Goal: Transaction & Acquisition: Purchase product/service

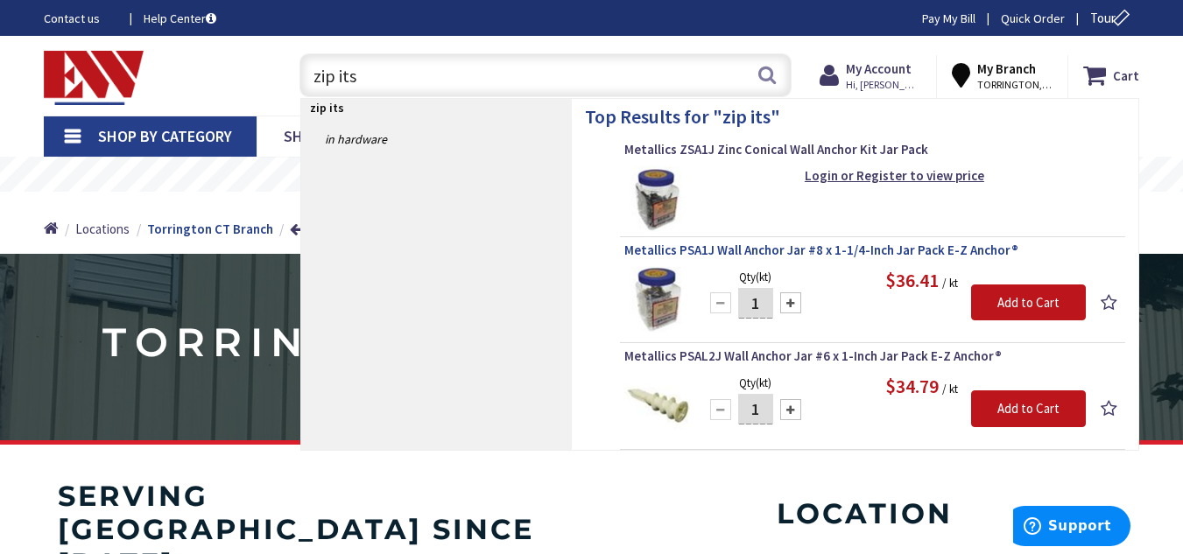
type input "zip its"
click at [766, 250] on span "Metallics PSA1J Wall Anchor Jar #8 x 1-1/4-Inch Jar Pack E-Z Anchor®" at bounding box center [872, 251] width 496 height 18
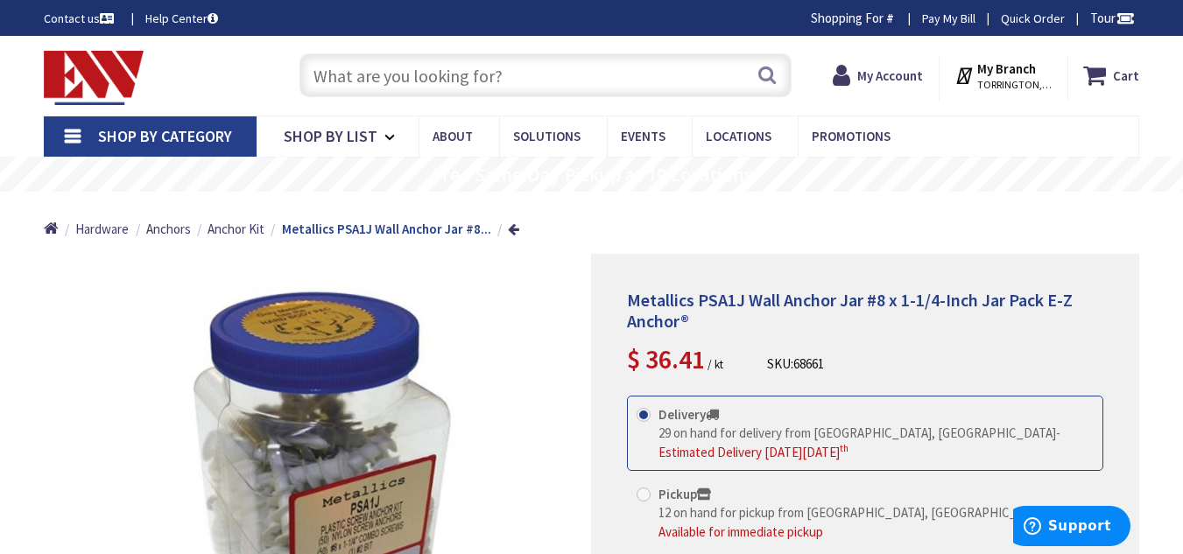
click at [602, 64] on input "text" at bounding box center [545, 75] width 492 height 44
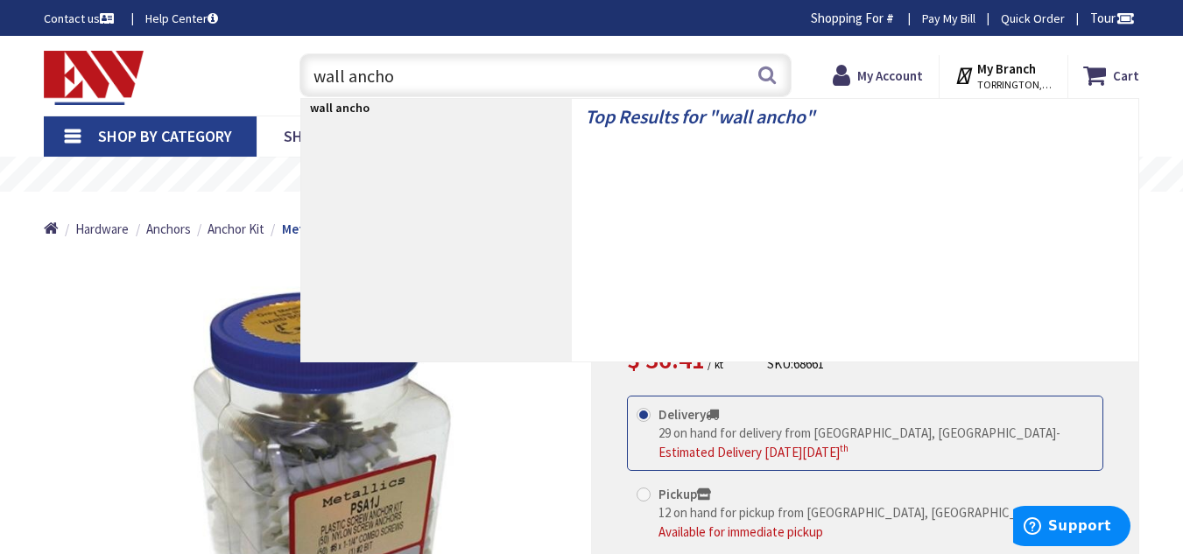
type input "wall anchor"
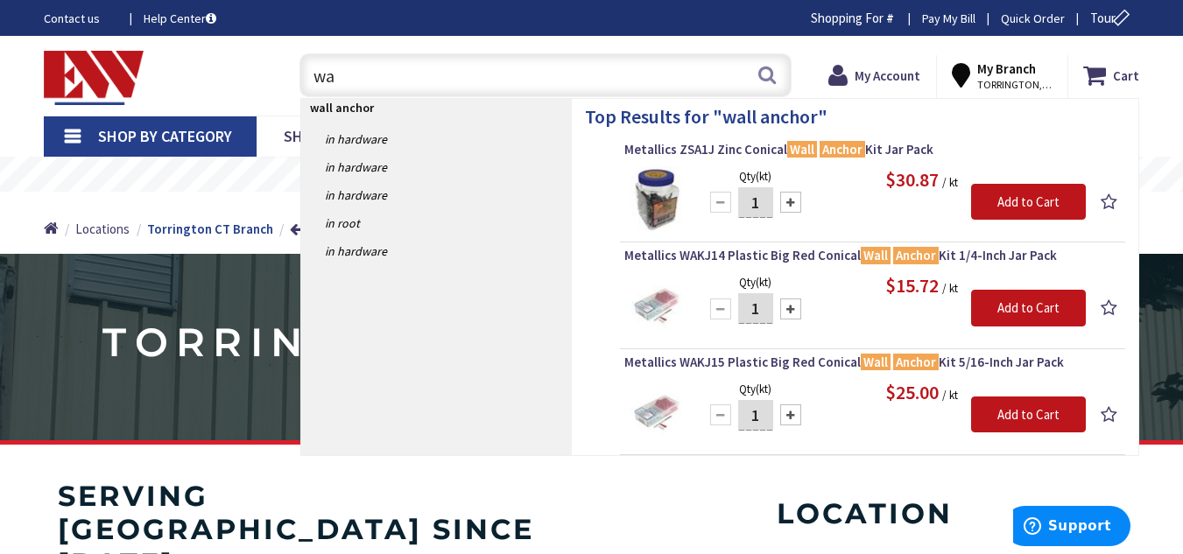
type input "w"
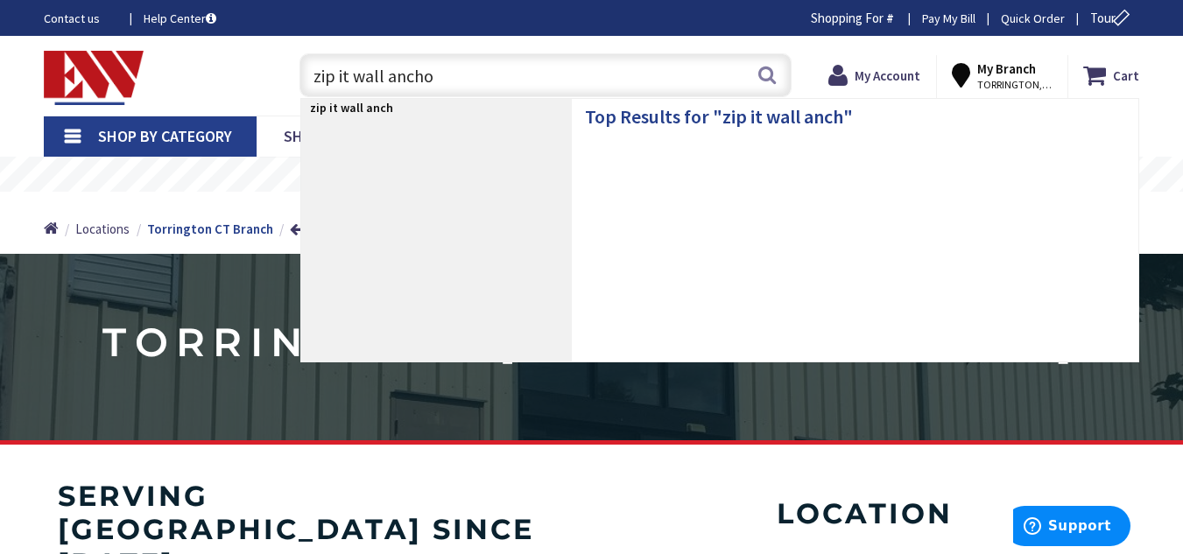
type input "zip it wall anchor"
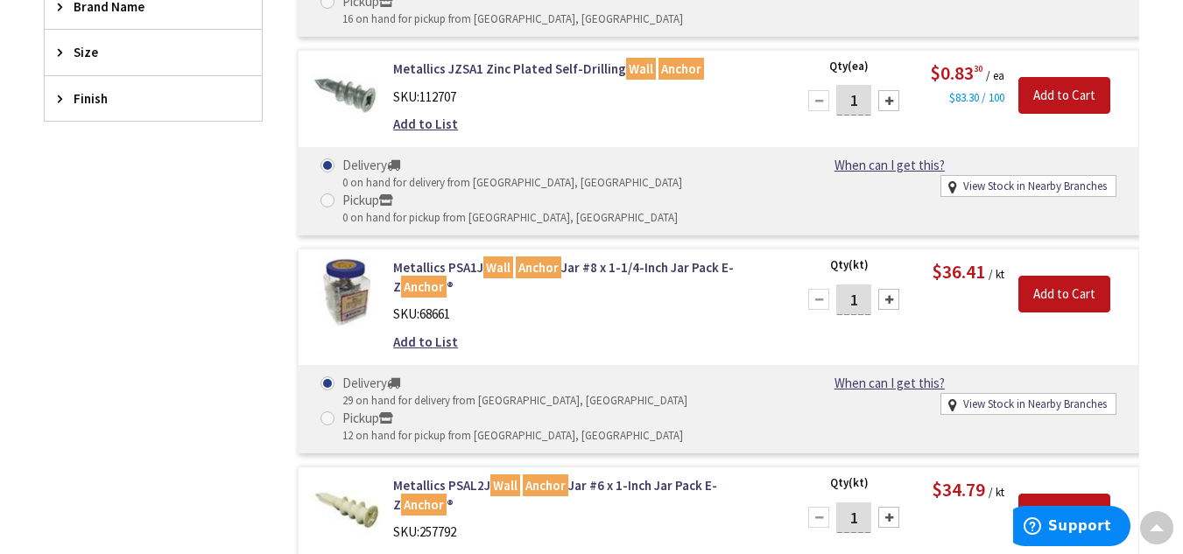
scroll to position [659, 0]
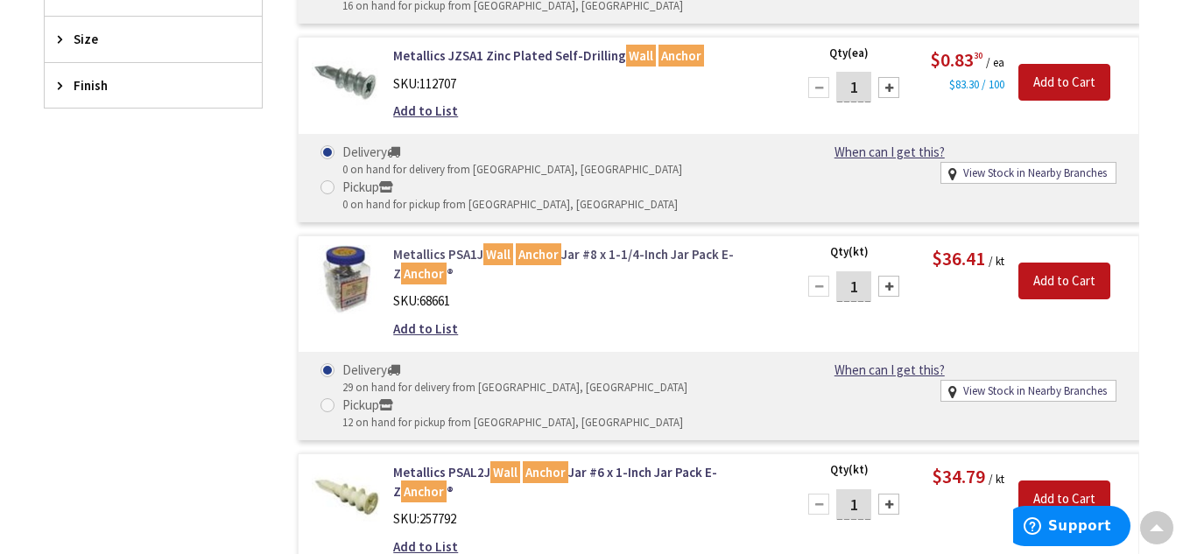
click at [494, 243] on mark "Wall" at bounding box center [498, 254] width 30 height 22
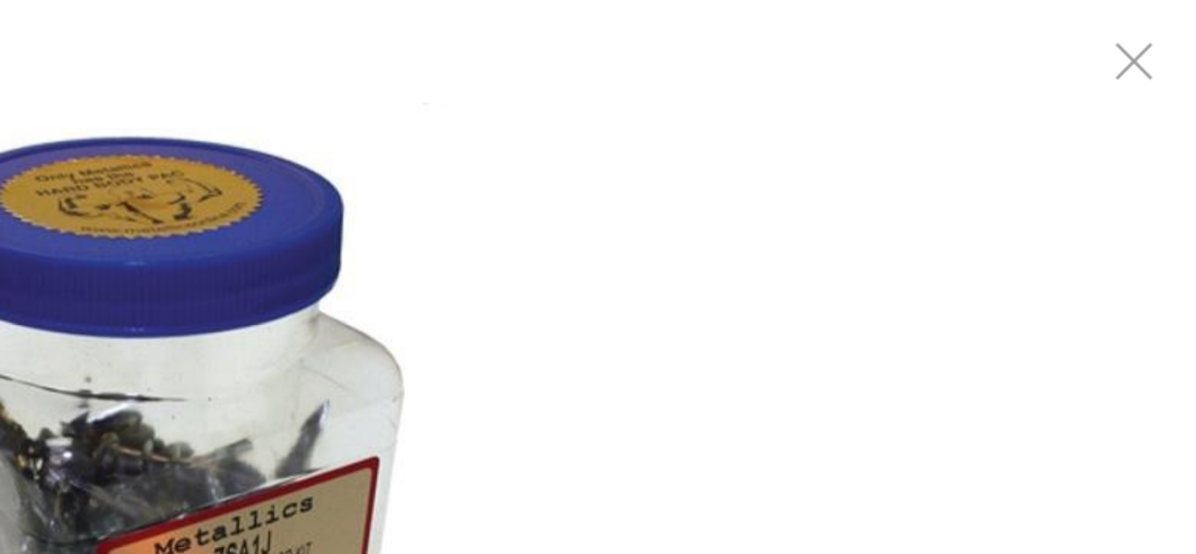
click at [926, 31] on div at bounding box center [598, 277] width 1196 height 554
click at [801, 120] on img at bounding box center [598, 278] width 438 height 438
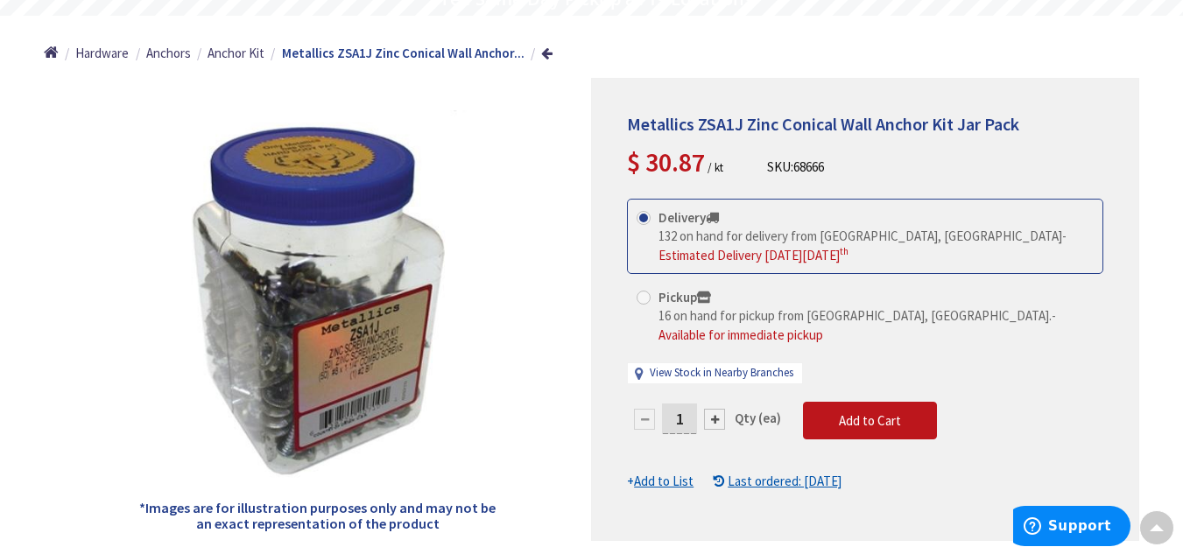
scroll to position [175, 0]
